Goal: Navigation & Orientation: Find specific page/section

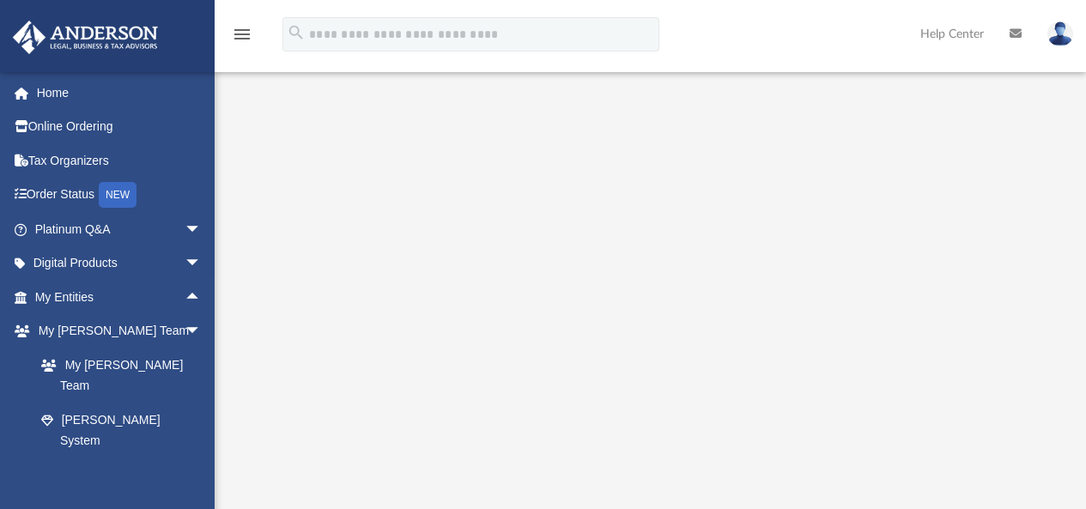
scroll to position [118, 0]
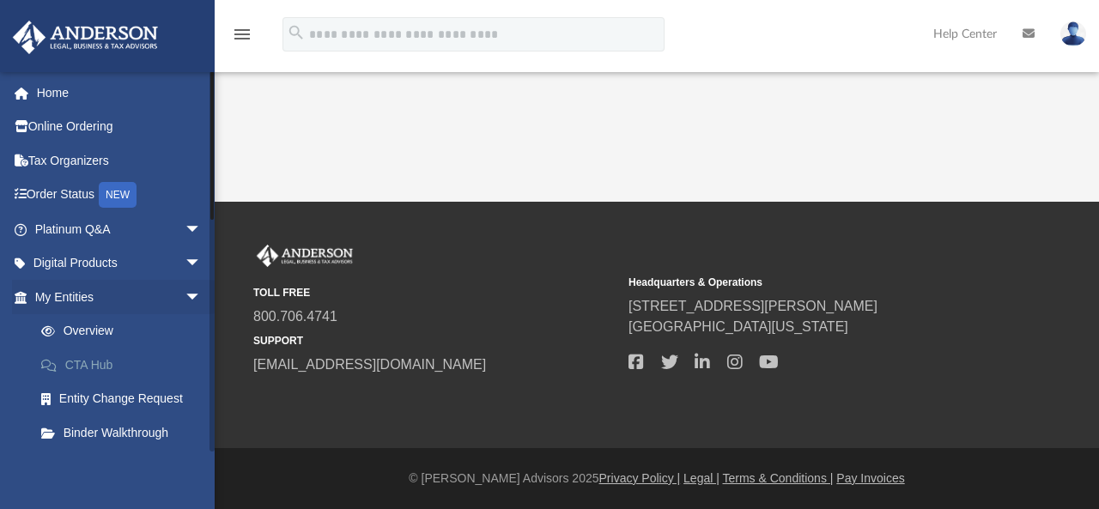
click at [99, 353] on link "CTA Hub" at bounding box center [126, 365] width 204 height 34
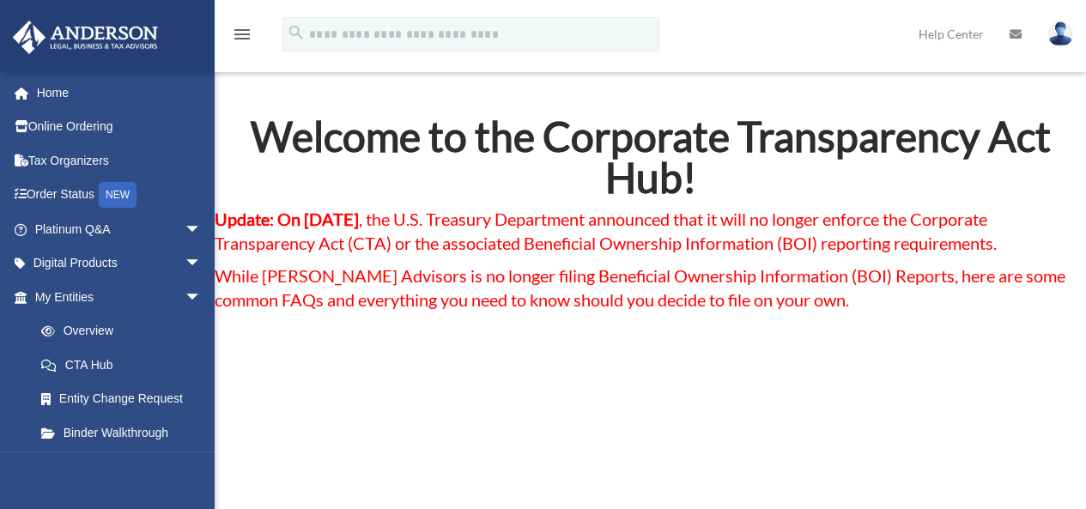
drag, startPoint x: 1091, startPoint y: 25, endPoint x: 1096, endPoint y: 15, distance: 11.5
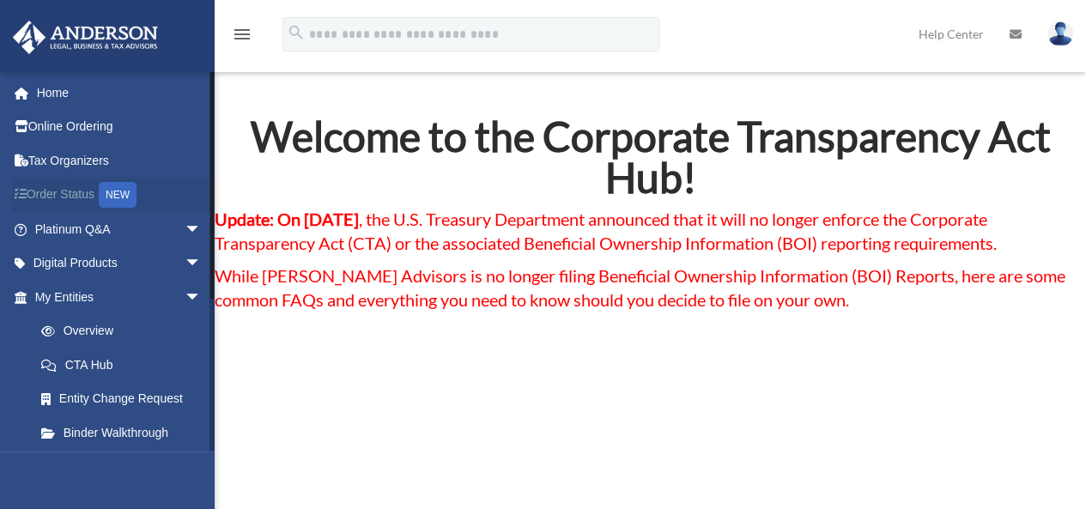
click at [87, 196] on link "Order Status NEW" at bounding box center [120, 195] width 216 height 35
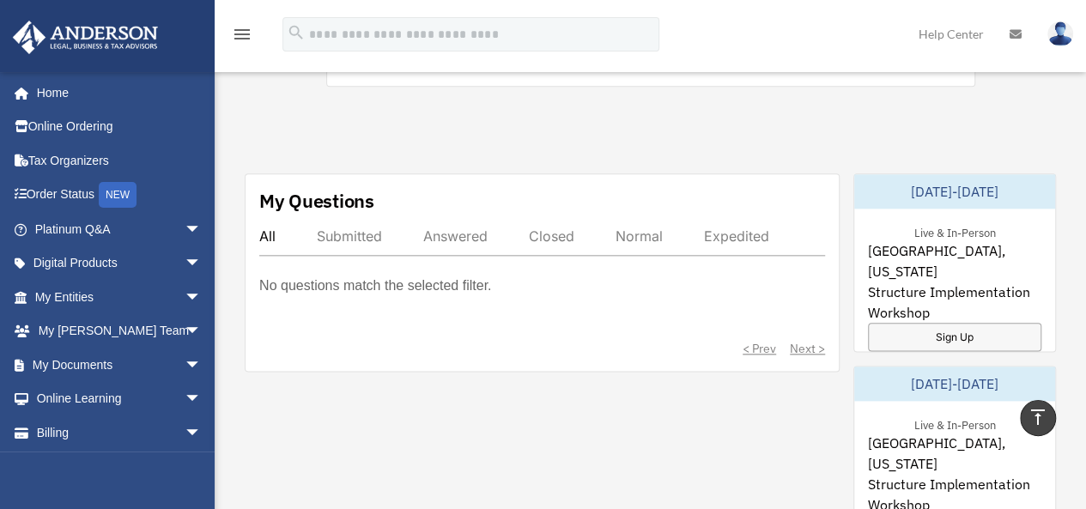
scroll to position [945, 0]
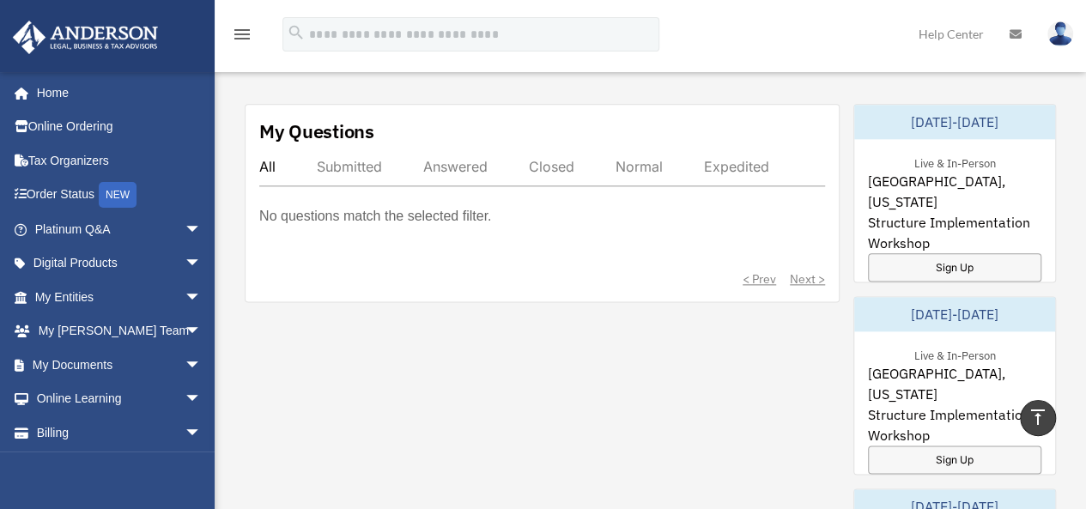
click at [462, 212] on p "No questions match the selected filter." at bounding box center [375, 216] width 232 height 24
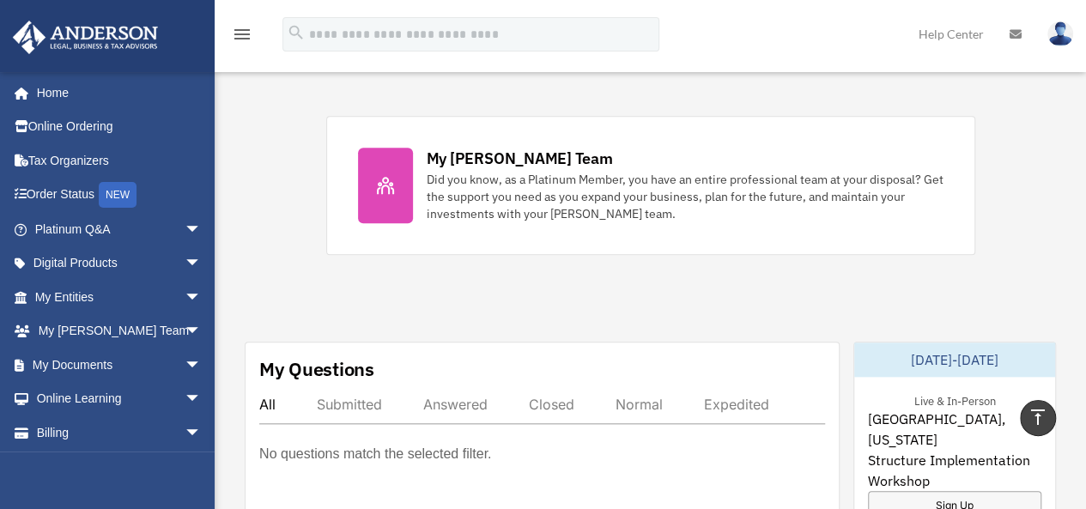
scroll to position [558, 0]
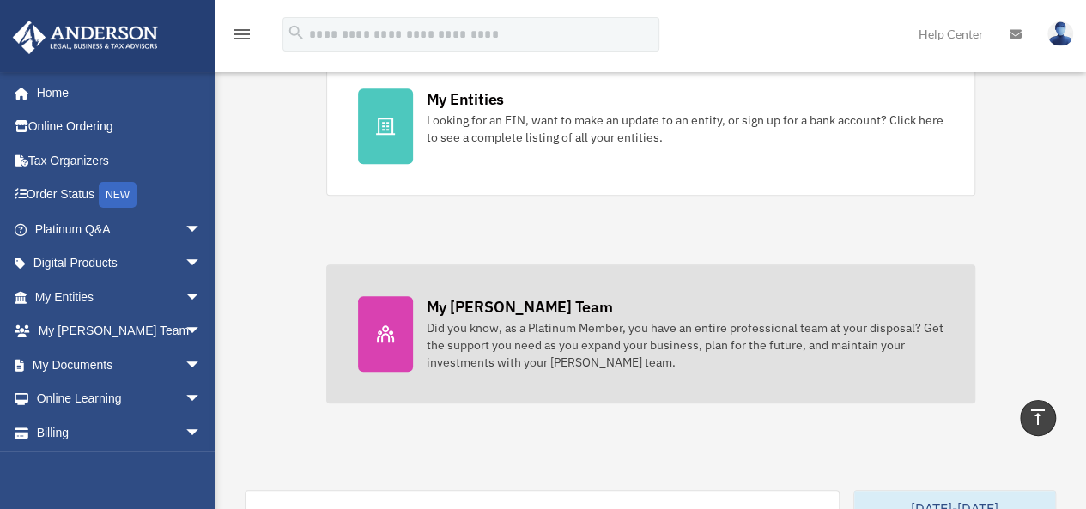
click at [536, 331] on div "Did you know, as a Platinum Member, you have an entire professional team at you…" at bounding box center [685, 345] width 517 height 52
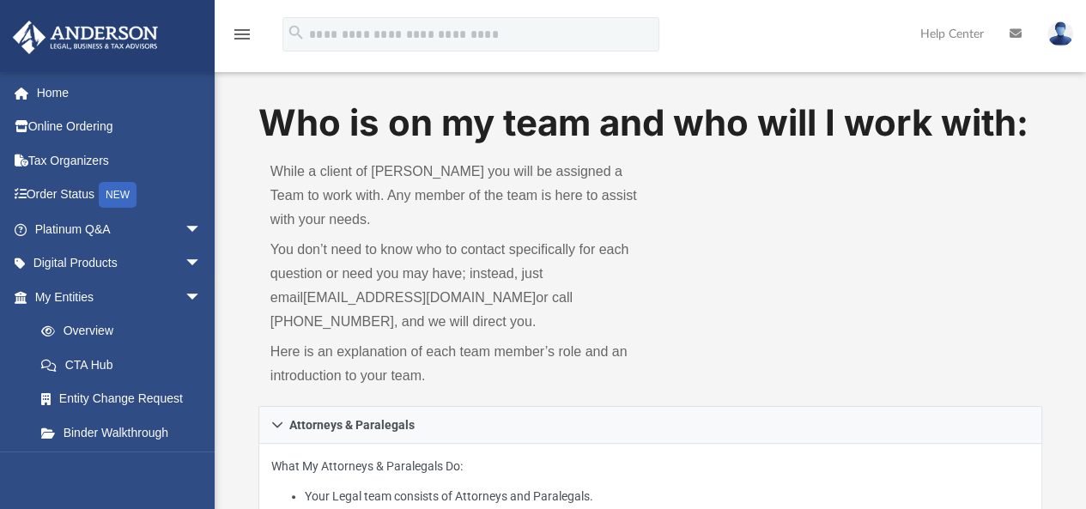
click at [939, 33] on link "Help Center" at bounding box center [952, 34] width 89 height 68
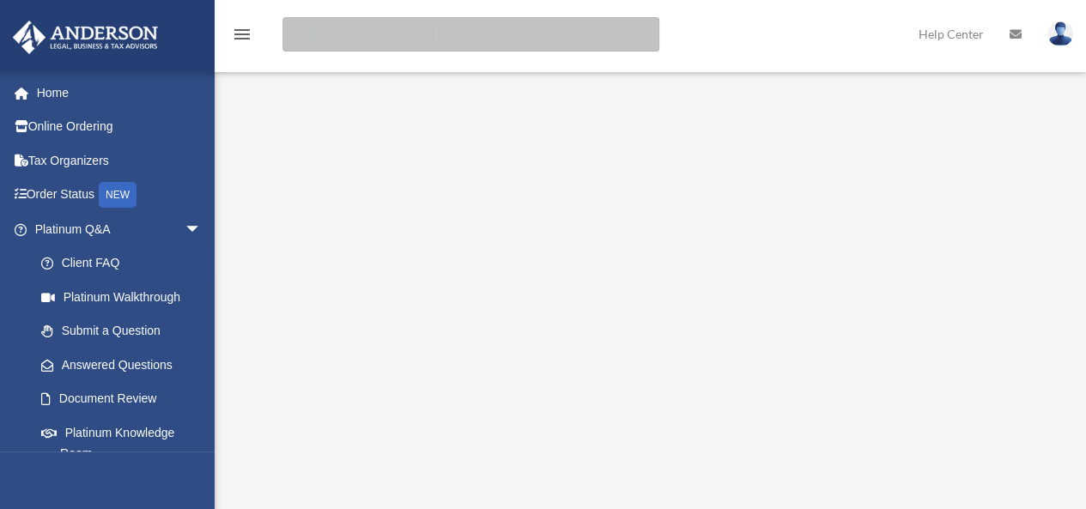
click at [505, 35] on input "search" at bounding box center [471, 34] width 377 height 34
type input "**********"
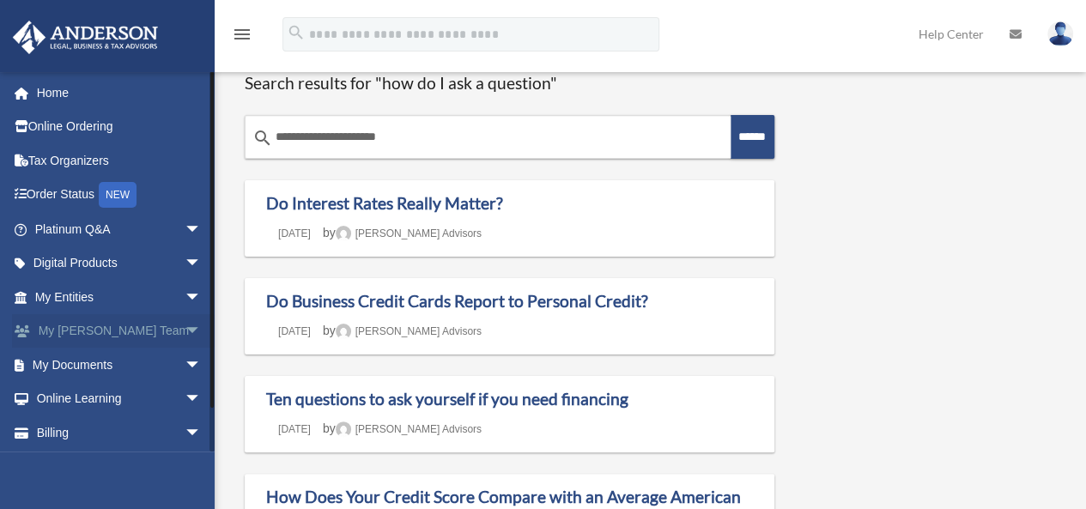
click at [185, 331] on span "arrow_drop_down" at bounding box center [202, 331] width 34 height 35
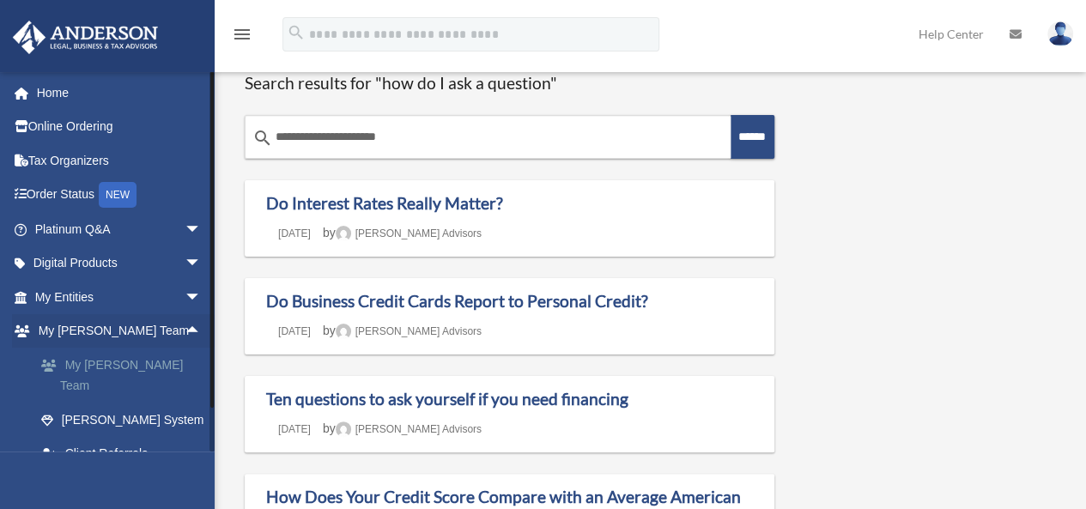
click at [129, 371] on link "My [PERSON_NAME] Team" at bounding box center [126, 375] width 204 height 55
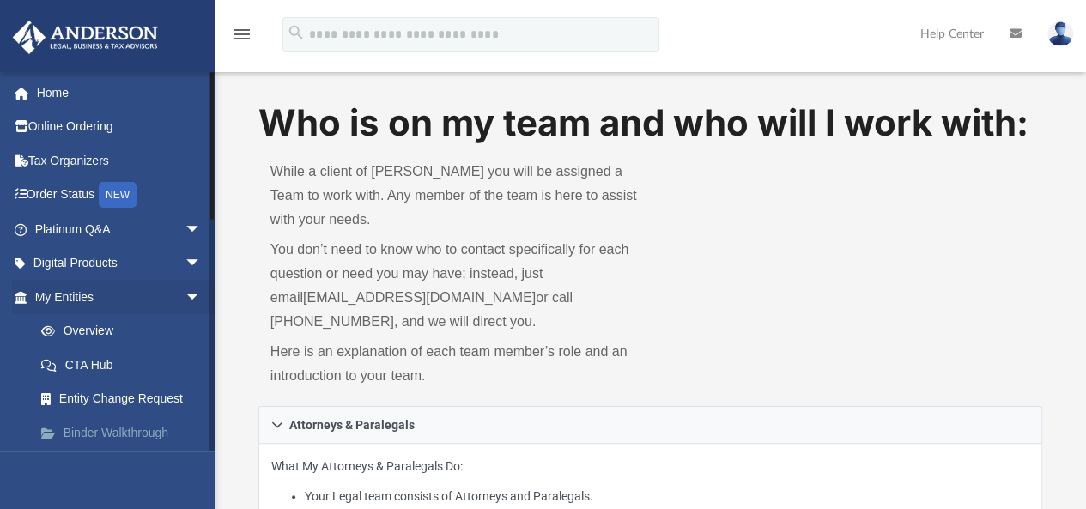
click at [131, 437] on link "Binder Walkthrough" at bounding box center [126, 433] width 204 height 34
